Goal: Transaction & Acquisition: Register for event/course

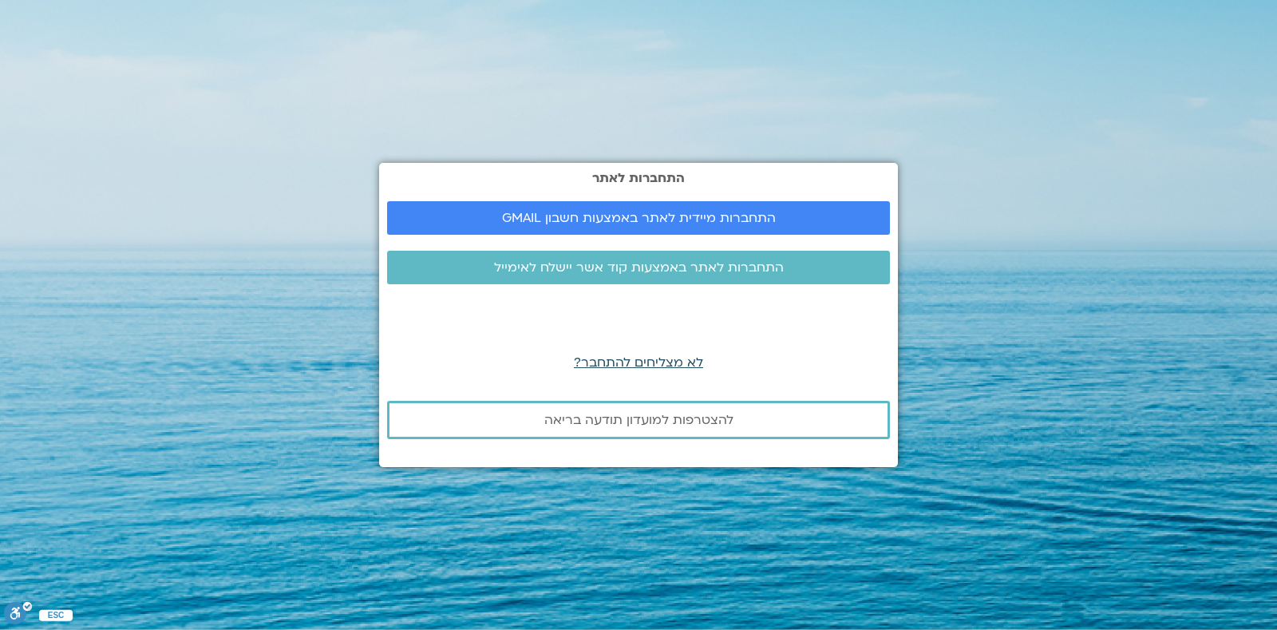
click at [661, 362] on span "לא מצליחים להתחבר?" at bounding box center [638, 363] width 129 height 18
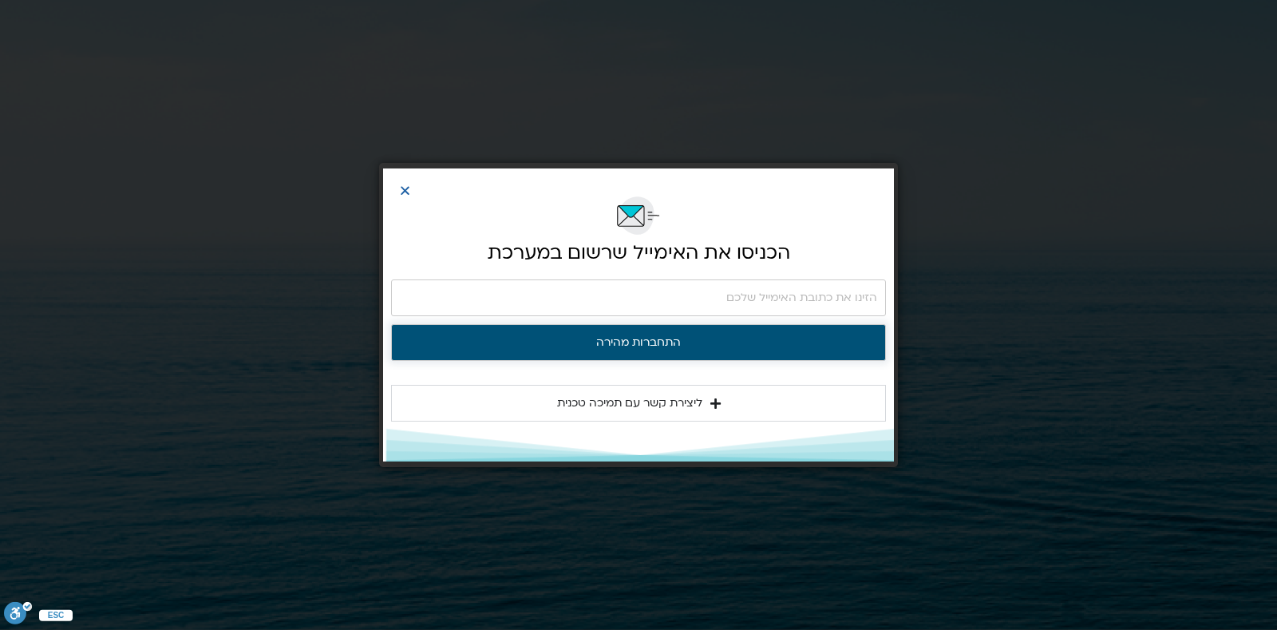
click at [661, 345] on button "התחברות מהירה" at bounding box center [638, 342] width 495 height 37
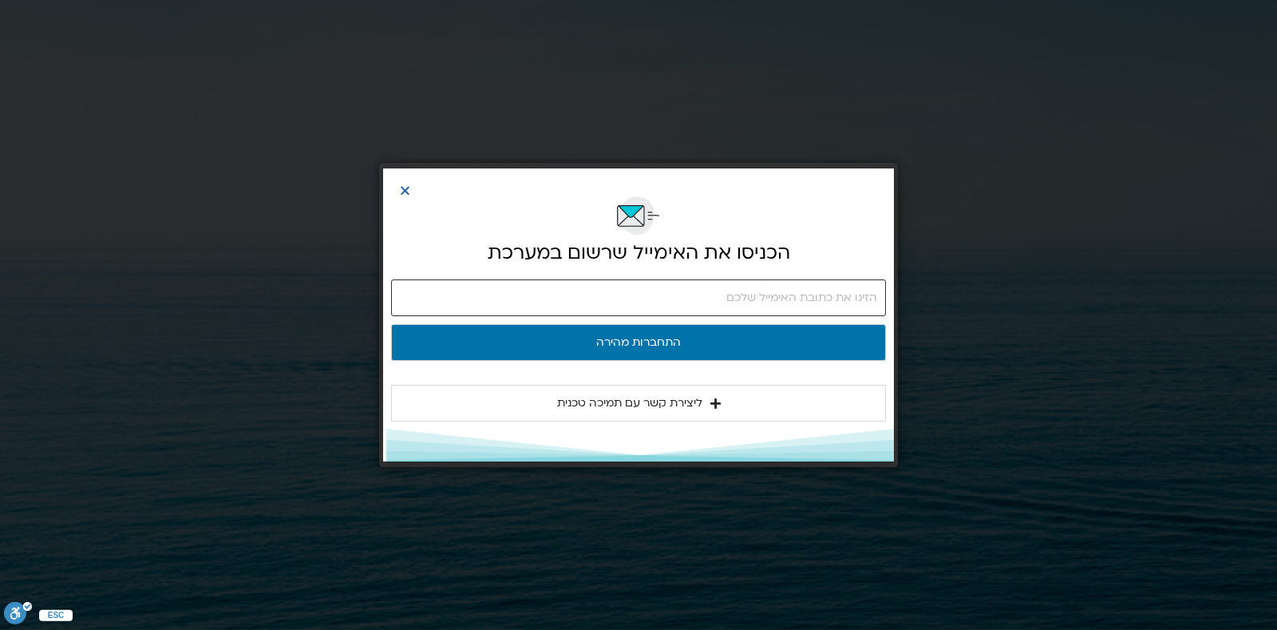
click at [641, 294] on input "email" at bounding box center [638, 297] width 495 height 37
type input "[EMAIL_ADDRESS][DOMAIN_NAME]"
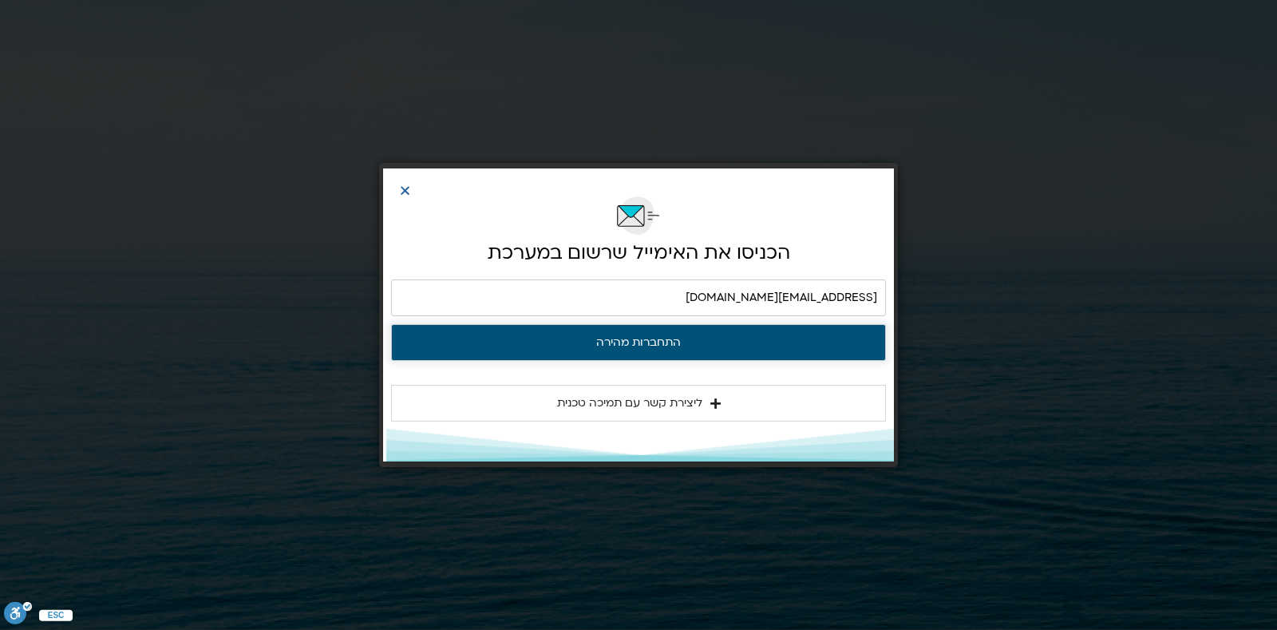
click at [661, 343] on button "התחברות מהירה" at bounding box center [638, 342] width 495 height 37
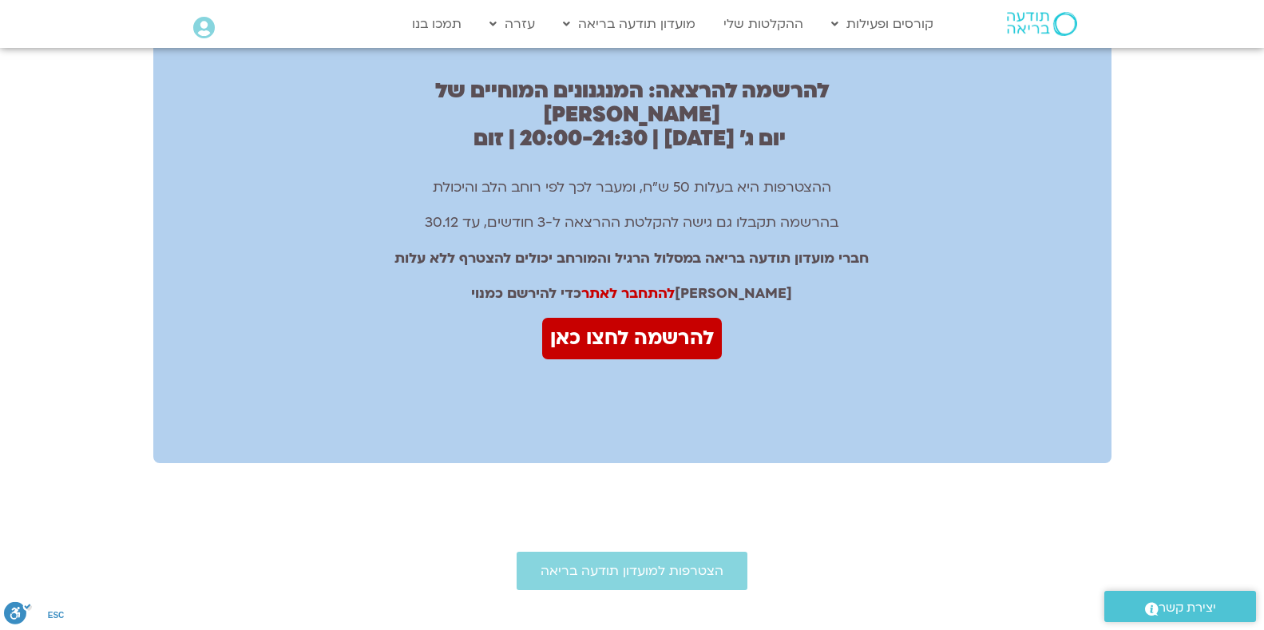
scroll to position [1039, 0]
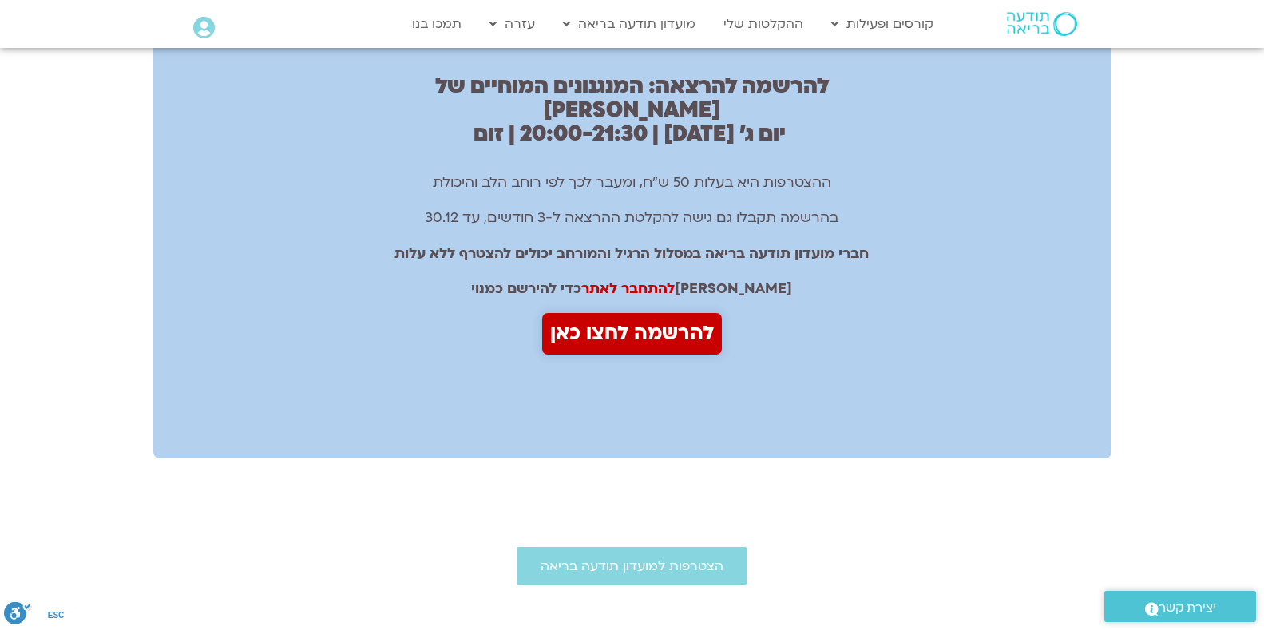
click at [631, 317] on span "להרשמה לחצו כאן" at bounding box center [632, 334] width 164 height 34
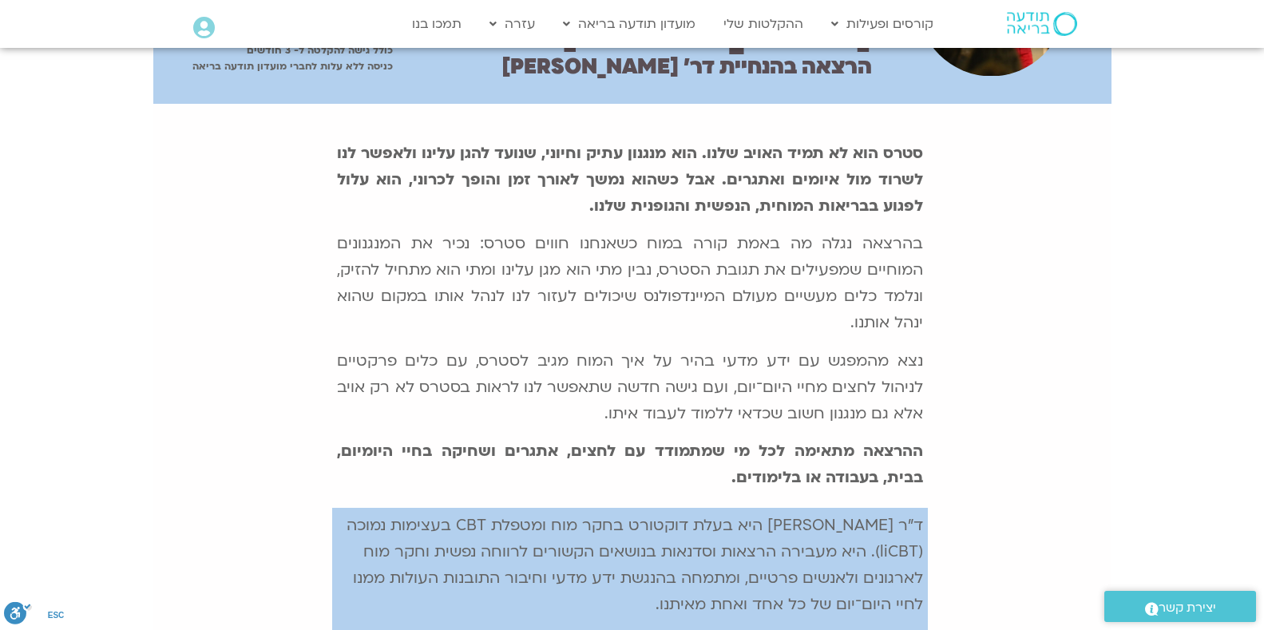
scroll to position [378, 0]
